Goal: Task Accomplishment & Management: Use online tool/utility

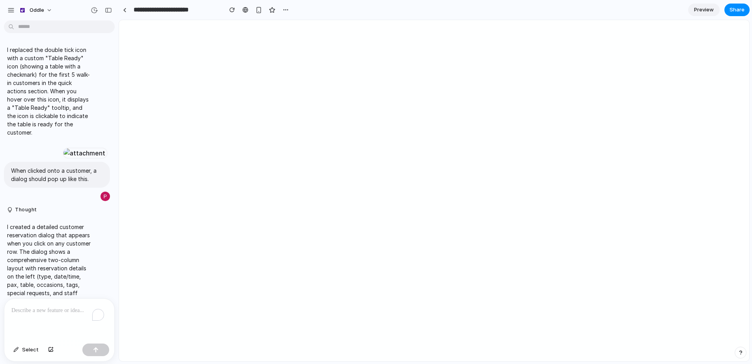
scroll to position [3844, 0]
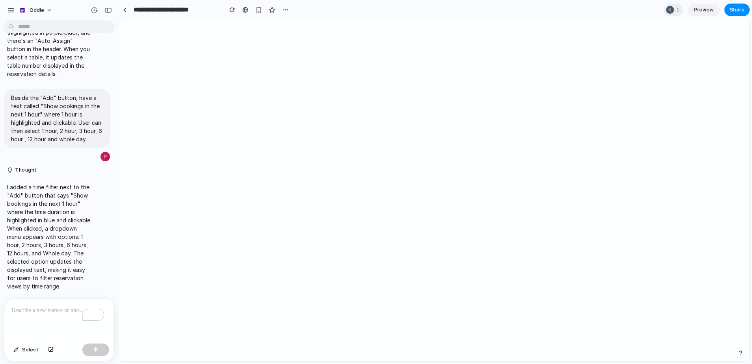
click at [707, 13] on span "Preview" at bounding box center [704, 10] width 20 height 8
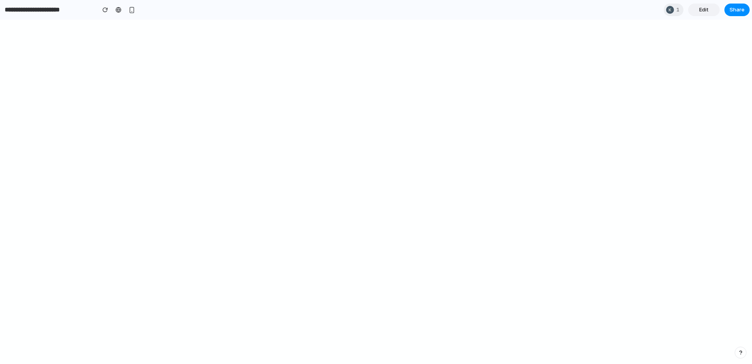
click at [23, 15] on input "**********" at bounding box center [48, 10] width 90 height 14
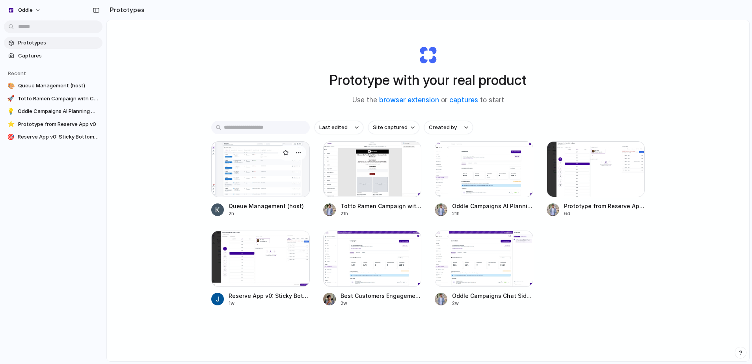
click at [237, 171] on div at bounding box center [260, 169] width 98 height 56
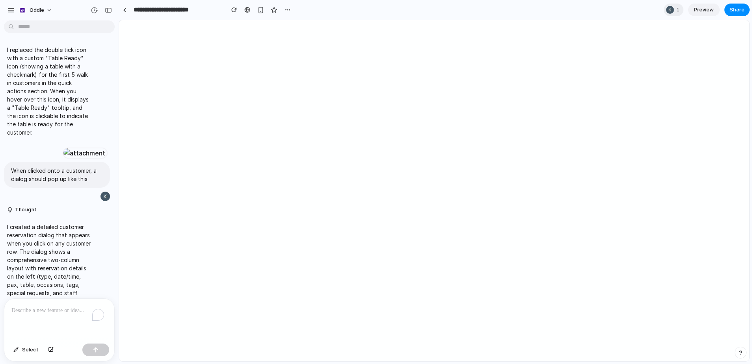
scroll to position [3844, 0]
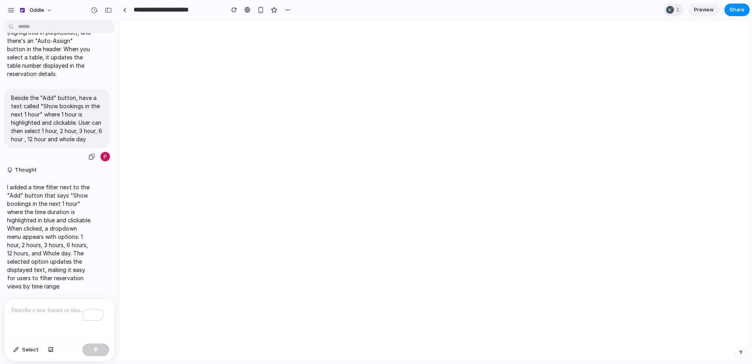
drag, startPoint x: 65, startPoint y: 81, endPoint x: 67, endPoint y: 121, distance: 40.6
click at [67, 121] on p "Beside the "Add" button, have a text called "Show bookings in the next 1 hour" …" at bounding box center [57, 119] width 92 height 50
drag, startPoint x: 61, startPoint y: 215, endPoint x: 69, endPoint y: 252, distance: 37.0
click at [68, 246] on p "I added a time filter next to the "Add" button that says "Show bookings in the …" at bounding box center [49, 237] width 85 height 108
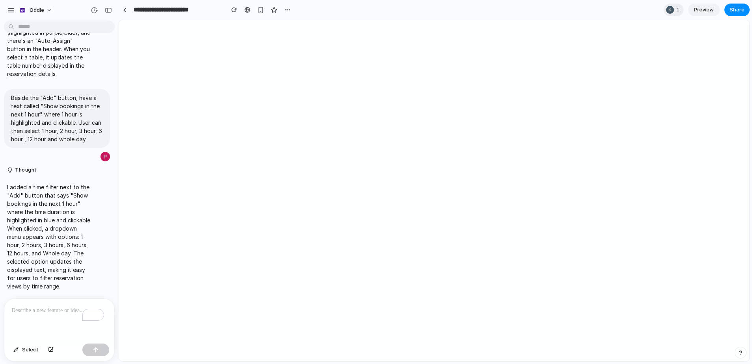
click at [68, 252] on p "I added a time filter next to the "Add" button that says "Show bookings in the …" at bounding box center [49, 237] width 85 height 108
click at [263, 7] on div "button" at bounding box center [260, 10] width 7 height 7
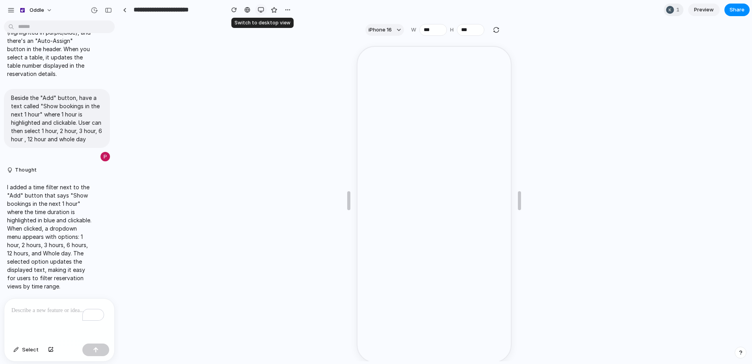
click at [263, 7] on div "button" at bounding box center [261, 10] width 6 height 6
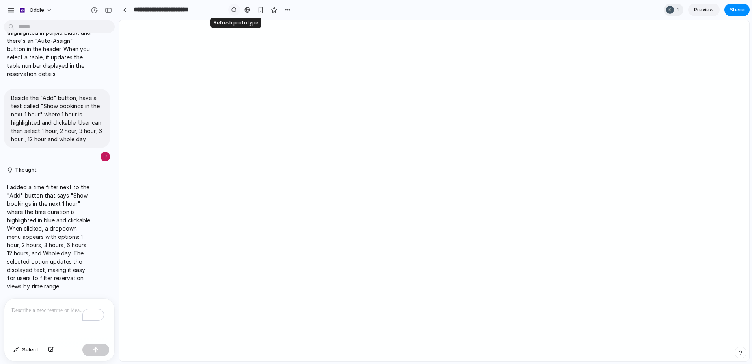
click at [229, 11] on button "button" at bounding box center [234, 10] width 12 height 12
click at [38, 307] on p "To enrich screen reader interactions, please activate Accessibility in Grammarl…" at bounding box center [59, 310] width 96 height 9
click at [32, 306] on p "To enrich screen reader interactions, please activate Accessibility in Grammarl…" at bounding box center [59, 310] width 96 height 9
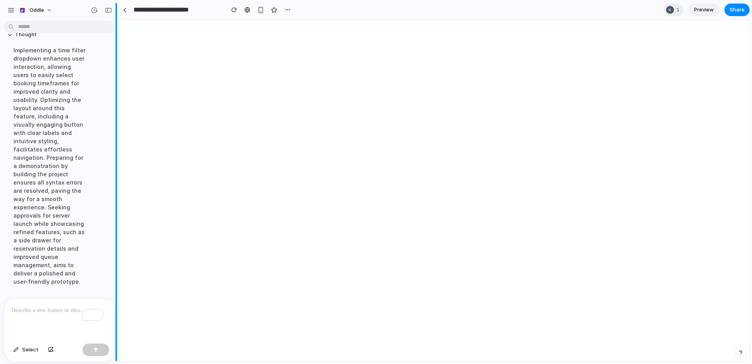
scroll to position [3816, 0]
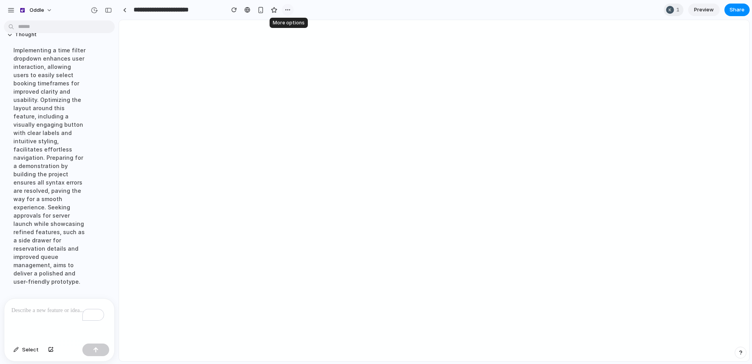
click at [288, 9] on div "button" at bounding box center [287, 10] width 6 height 6
click at [290, 9] on div "Duplicate Delete" at bounding box center [376, 182] width 752 height 364
click at [14, 13] on button "button" at bounding box center [11, 10] width 12 height 12
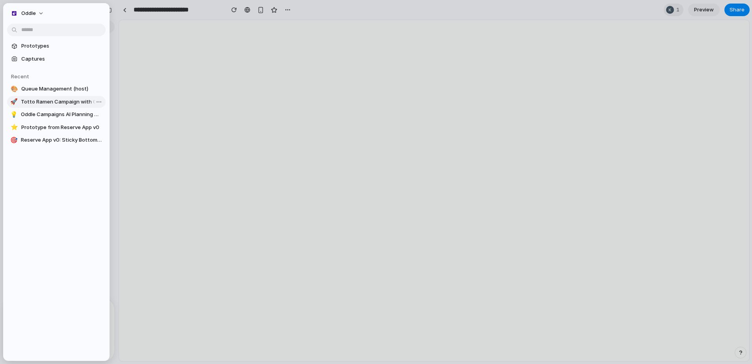
click at [45, 102] on span "Totto Ramen Campaign with Collapsible AI Chat" at bounding box center [62, 102] width 82 height 8
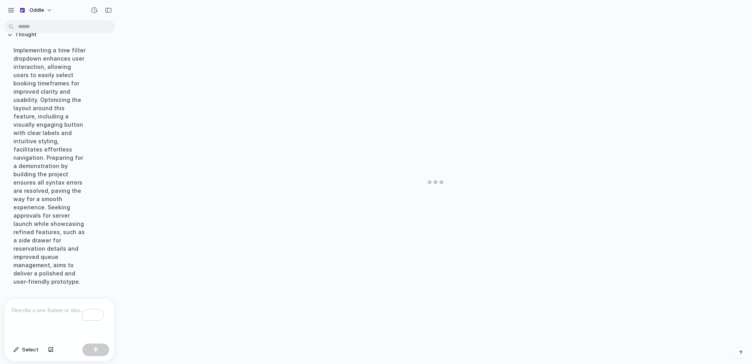
scroll to position [794, 0]
click at [9, 12] on div "button" at bounding box center [10, 10] width 7 height 7
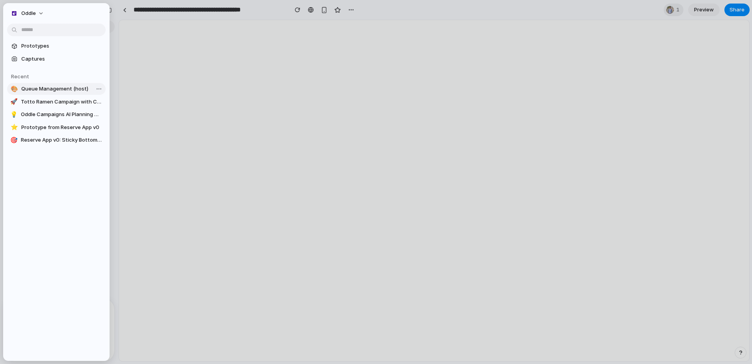
click at [50, 91] on span "Queue Management (host)" at bounding box center [61, 89] width 81 height 8
type input "**********"
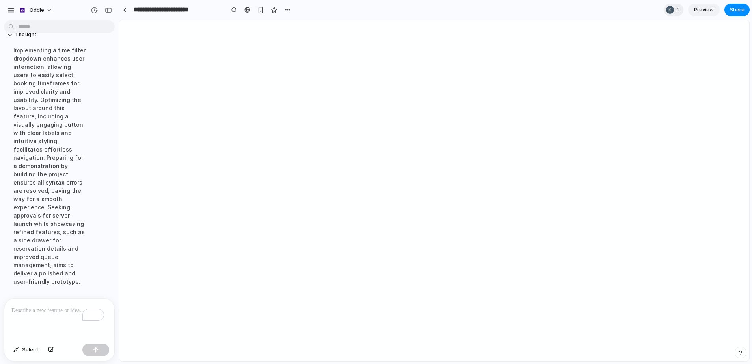
scroll to position [3781, 0]
click at [22, 318] on div "To enrich screen reader interactions, please activate Accessibility in Grammarl…" at bounding box center [59, 320] width 110 height 42
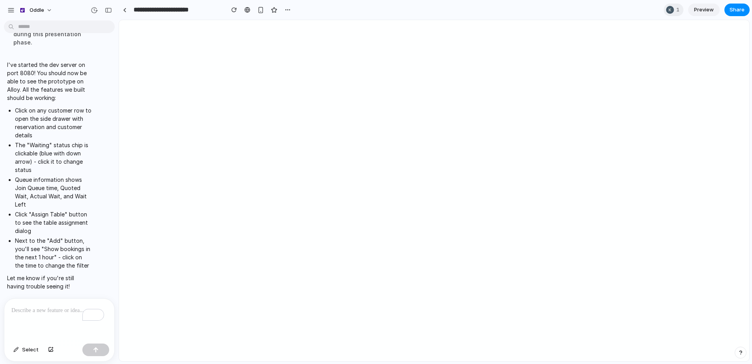
scroll to position [4268, 0]
drag, startPoint x: 56, startPoint y: 71, endPoint x: 56, endPoint y: 96, distance: 24.4
click at [57, 93] on p "I've started the dev server on port 8080! You should now be able to see the pro…" at bounding box center [49, 80] width 85 height 41
click at [93, 11] on div "button" at bounding box center [94, 10] width 7 height 7
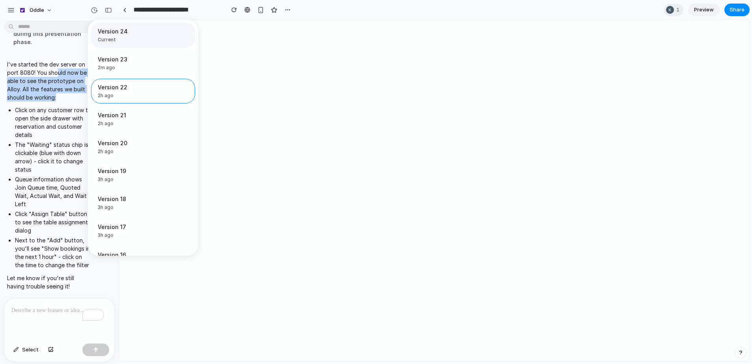
click at [133, 38] on span "Current" at bounding box center [141, 39] width 86 height 7
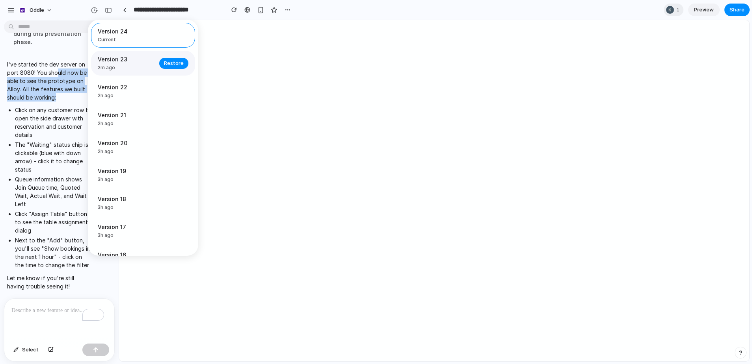
click at [128, 60] on span "Version 23" at bounding box center [126, 59] width 57 height 8
click at [123, 87] on span "Version 22" at bounding box center [126, 87] width 57 height 8
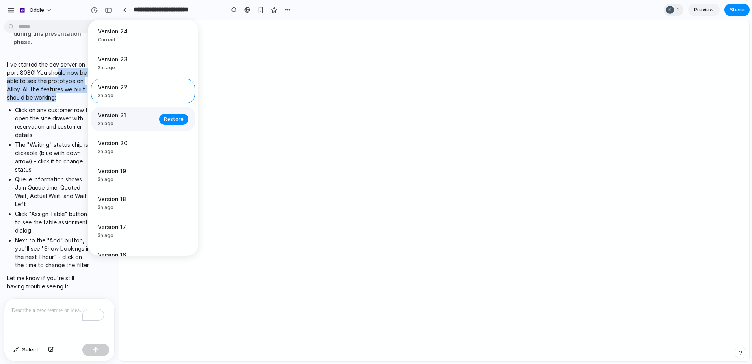
click at [122, 112] on span "Version 21" at bounding box center [126, 115] width 57 height 8
click at [126, 95] on span "2h ago" at bounding box center [126, 95] width 57 height 7
click at [126, 119] on div "Version 21 2h ago" at bounding box center [126, 119] width 57 height 16
click at [177, 121] on span "Restore" at bounding box center [174, 119] width 20 height 8
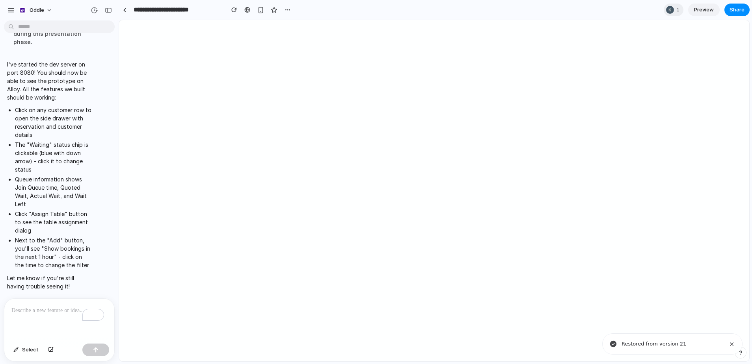
click at [33, 306] on p "To enrich screen reader interactions, please activate Accessibility in Grammarl…" at bounding box center [57, 310] width 93 height 9
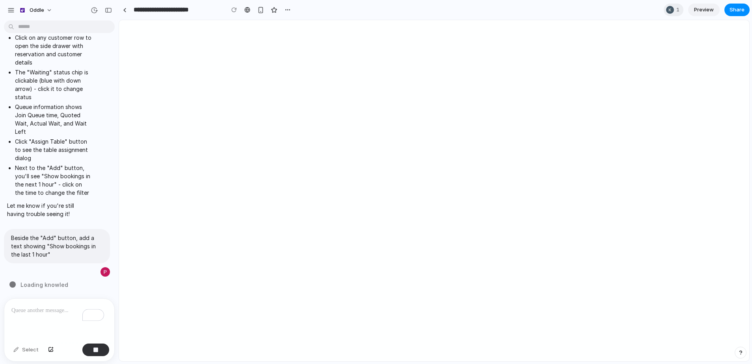
scroll to position [4174, 0]
